Goal: Task Accomplishment & Management: Complete application form

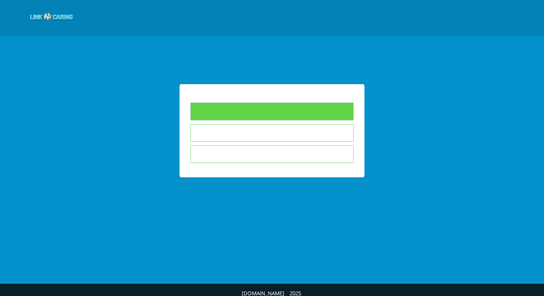
type input "To Fill Questionnaires"
type input "I am not interested in answering the questionnaires"
type input "The child is not in the educational framework in which I teach"
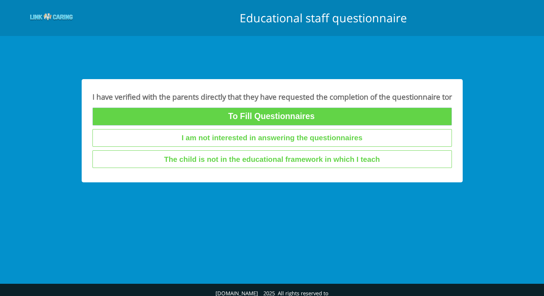
click at [309, 121] on input "To Fill Questionnaires" at bounding box center [271, 117] width 359 height 18
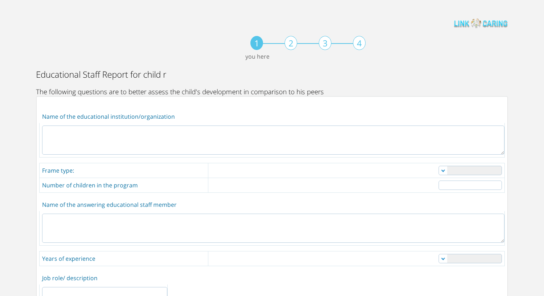
click at [290, 140] on textarea at bounding box center [273, 140] width 462 height 29
type textarea "ef"
drag, startPoint x: 269, startPoint y: 173, endPoint x: 394, endPoint y: 176, distance: 125.6
click at [270, 173] on td "Nanny daycare private daycare reputable daycare kindergarten other" at bounding box center [356, 170] width 296 height 15
click at [465, 170] on select "Nanny daycare private daycare reputable daycare kindergarten other" at bounding box center [470, 170] width 63 height 9
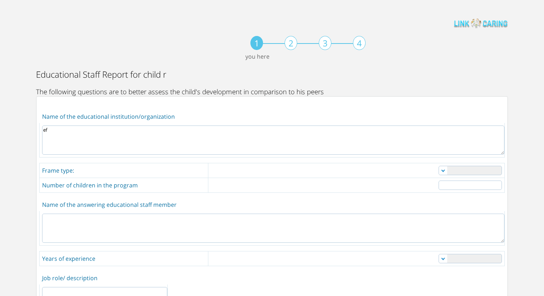
select select "0"
click at [458, 185] on input "number" at bounding box center [470, 185] width 63 height 9
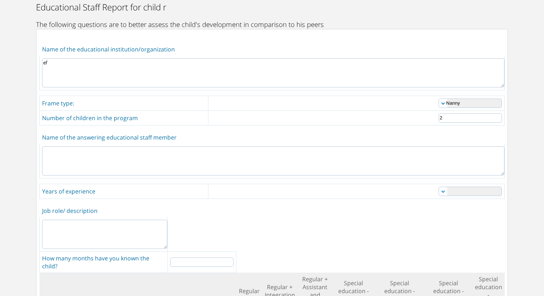
scroll to position [71, 0]
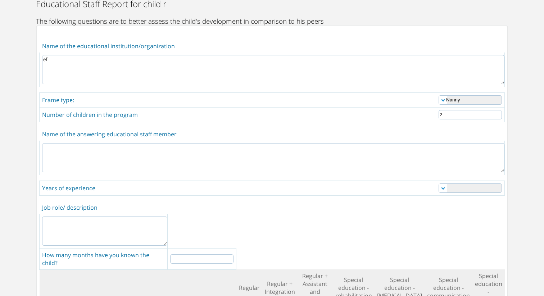
type input "2"
click at [390, 144] on textarea at bounding box center [273, 157] width 462 height 29
type textarea "3"
click at [461, 187] on select "0-1 1-3 3-5 5-10 over 10" at bounding box center [470, 187] width 63 height 9
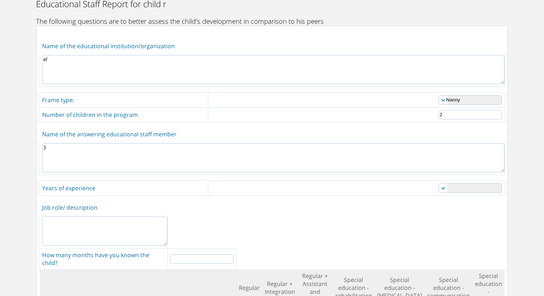
select select "1"
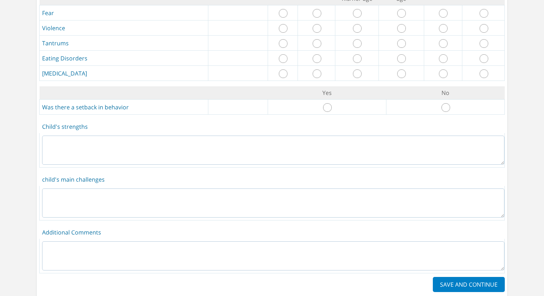
scroll to position [1250, 0]
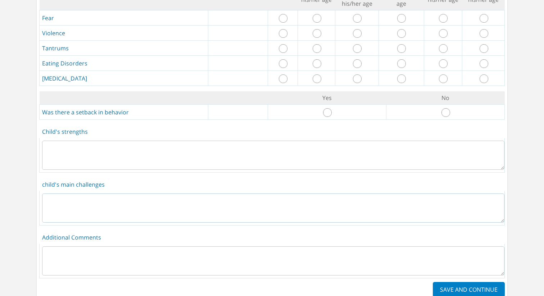
click at [330, 108] on input "radio" at bounding box center [327, 112] width 9 height 9
radio input "true"
click at [354, 74] on input "radio" at bounding box center [357, 78] width 9 height 9
radio input "true"
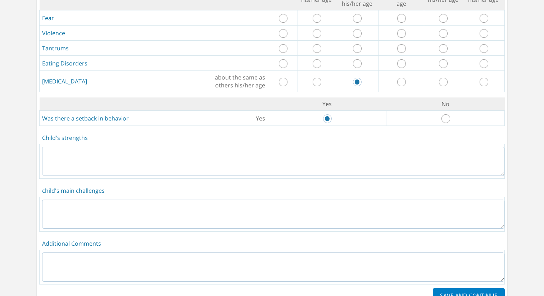
click at [358, 59] on input "radio" at bounding box center [357, 63] width 9 height 9
radio input "true"
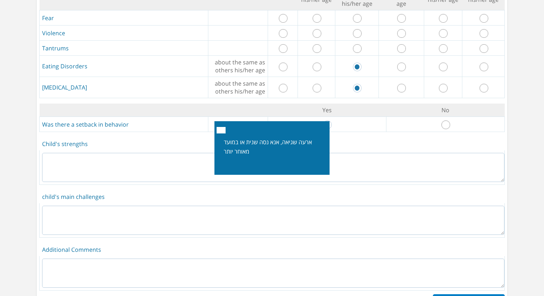
click at [222, 130] on button "Close" at bounding box center [221, 130] width 9 height 6
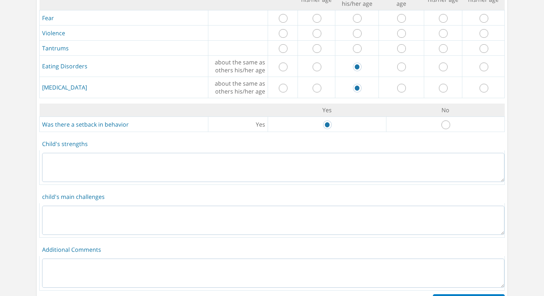
click at [358, 44] on input "radio" at bounding box center [357, 48] width 9 height 9
radio input "true"
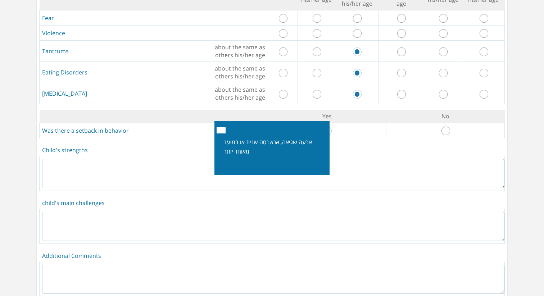
click at [223, 130] on button "Close" at bounding box center [221, 130] width 9 height 6
